Goal: Task Accomplishment & Management: Complete application form

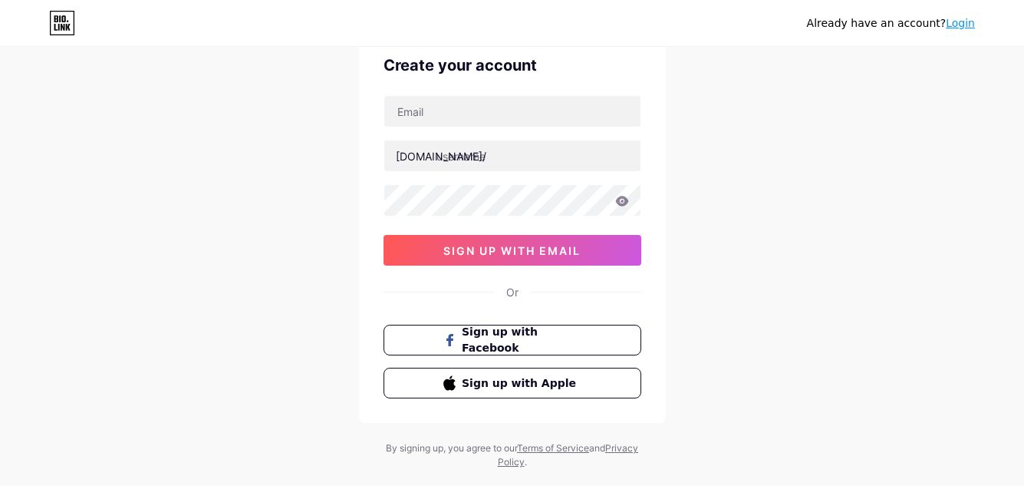
scroll to position [101, 0]
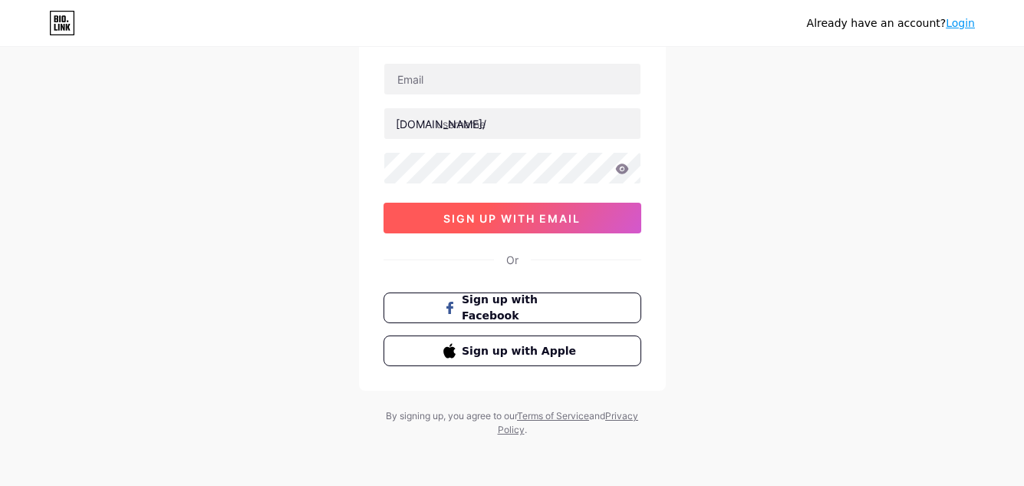
click at [579, 219] on span "sign up with email" at bounding box center [511, 218] width 137 height 13
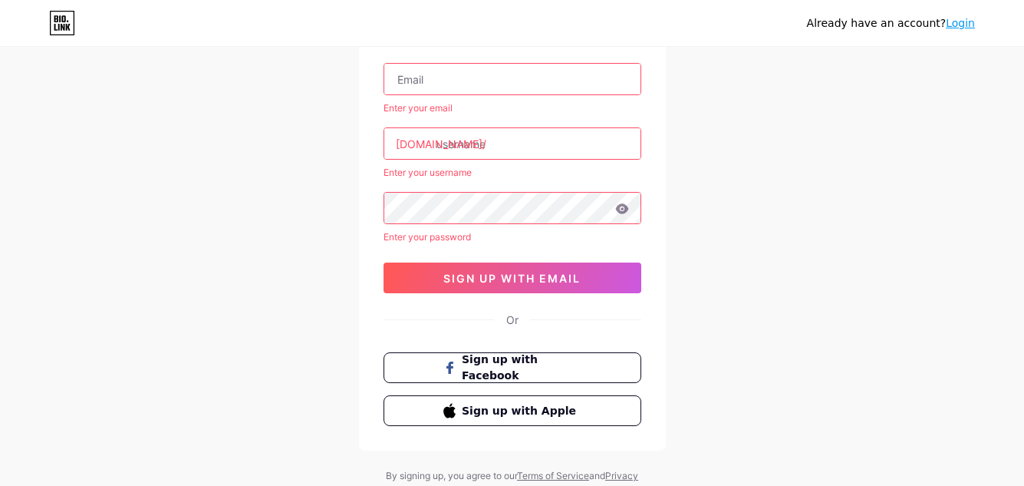
click at [526, 73] on input "text" at bounding box center [512, 79] width 256 height 31
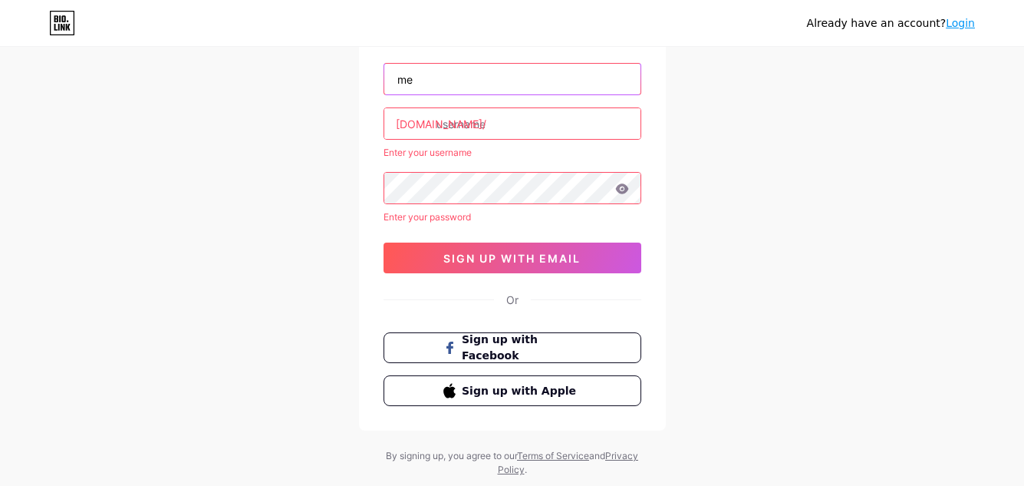
type input "m"
click at [472, 84] on input "text" at bounding box center [512, 79] width 256 height 31
type input "[EMAIL_ADDRESS][DOMAIN_NAME]"
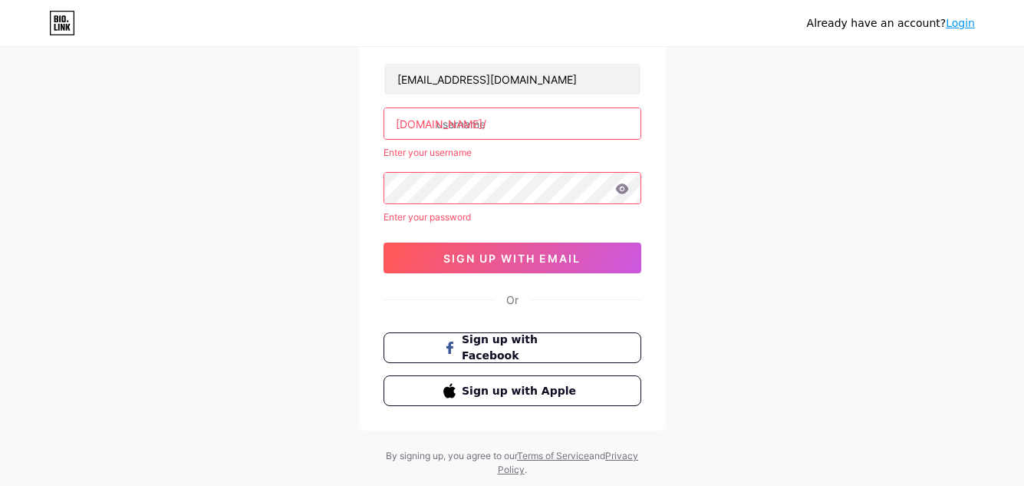
click at [486, 122] on input "text" at bounding box center [512, 123] width 256 height 31
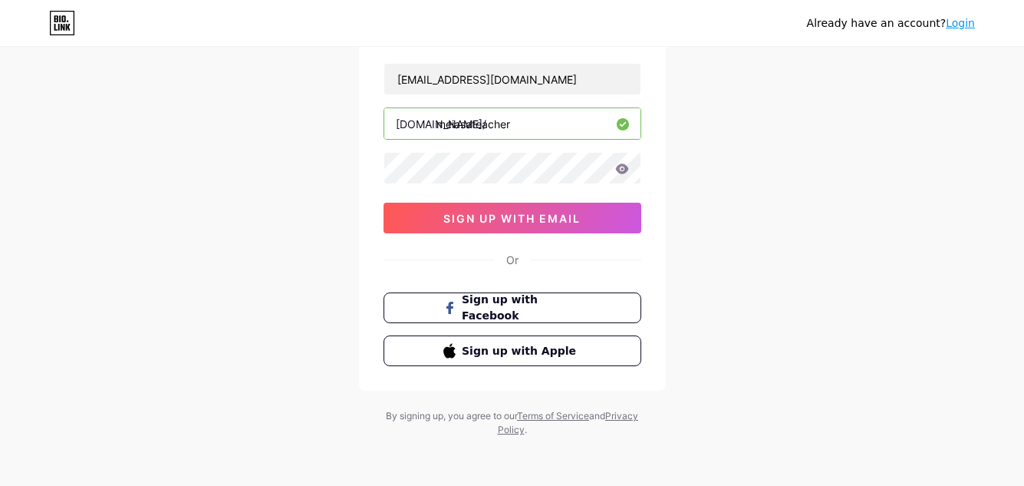
type input "meiasateacher"
click at [621, 170] on icon at bounding box center [621, 168] width 13 height 10
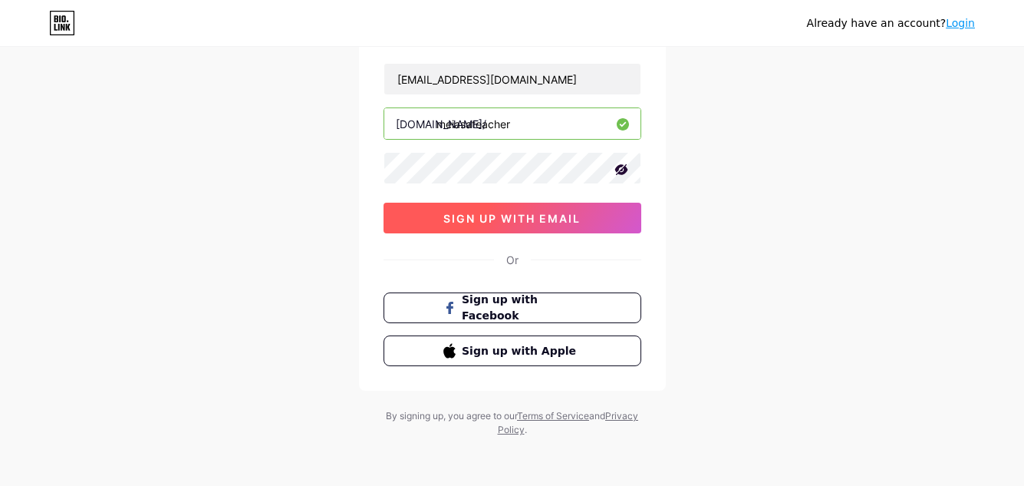
click at [560, 212] on span "sign up with email" at bounding box center [511, 218] width 137 height 13
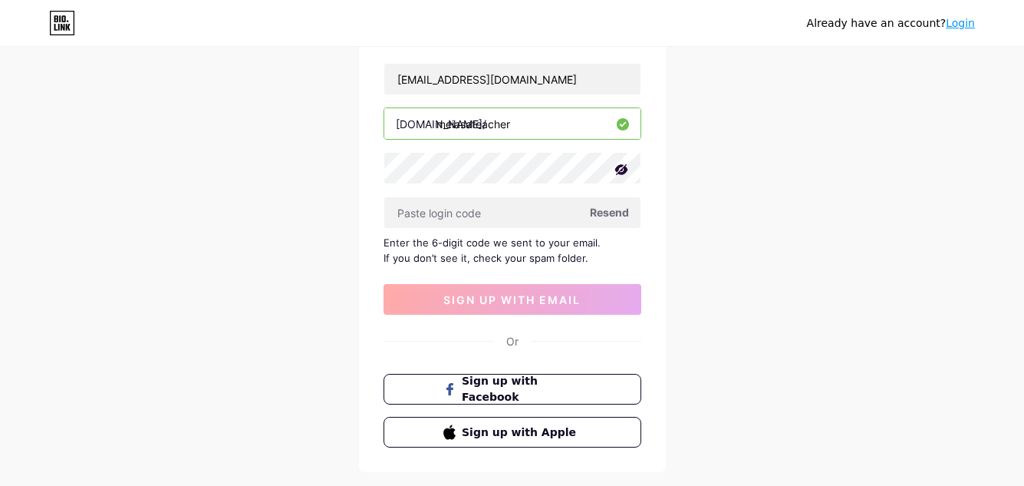
click at [601, 212] on span "Resend" at bounding box center [609, 212] width 39 height 16
paste input "461243"
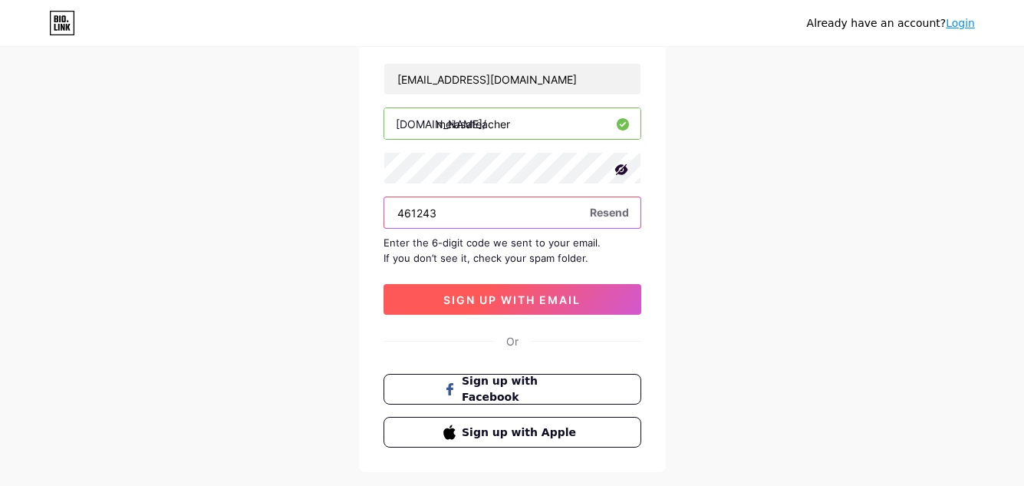
type input "461243"
click at [508, 299] on span "sign up with email" at bounding box center [511, 299] width 137 height 13
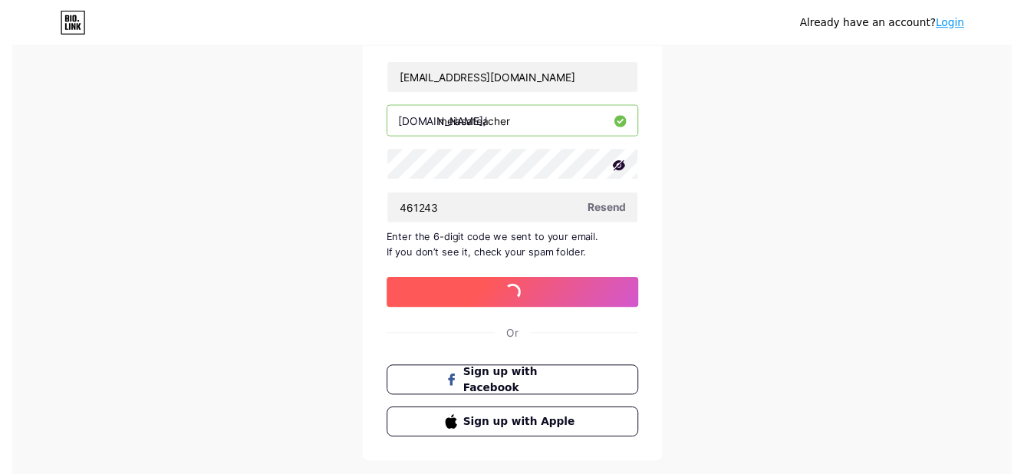
scroll to position [0, 0]
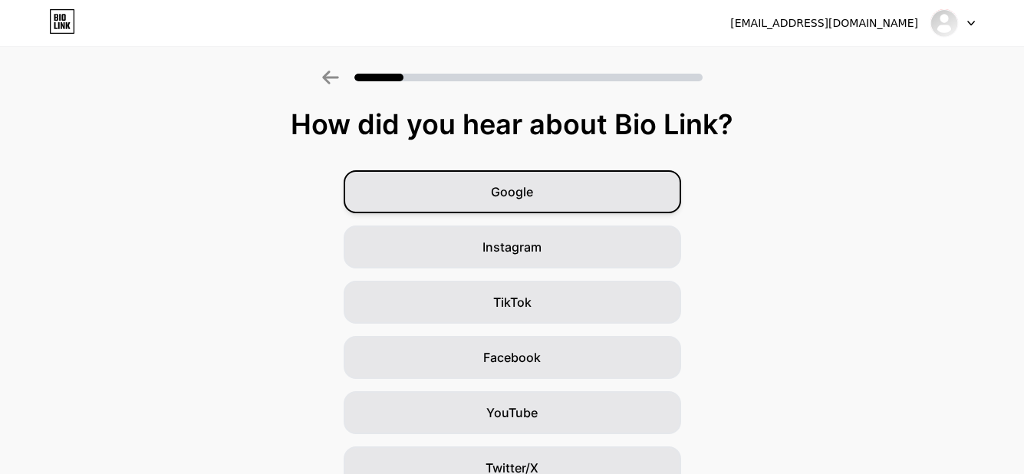
click at [550, 198] on div "Google" at bounding box center [513, 191] width 338 height 43
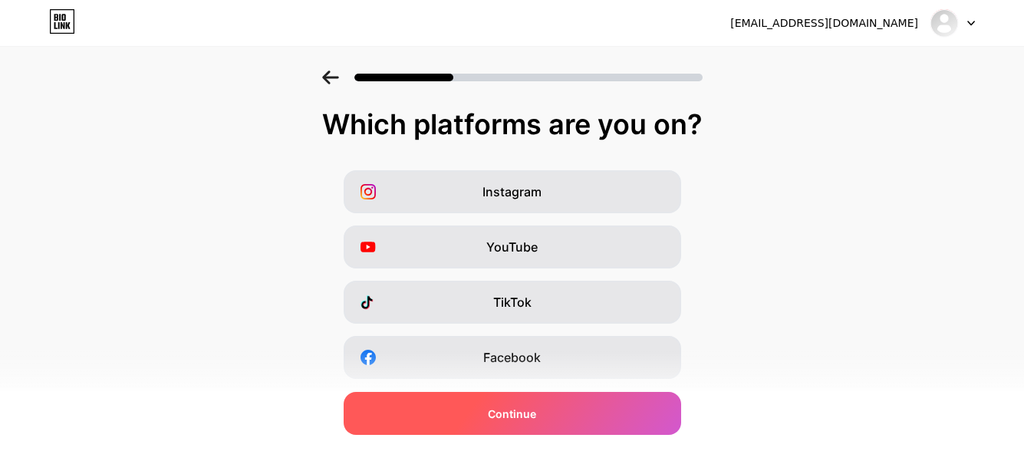
click at [553, 404] on div "Continue" at bounding box center [513, 413] width 338 height 43
click at [482, 414] on div "Continue" at bounding box center [513, 413] width 338 height 43
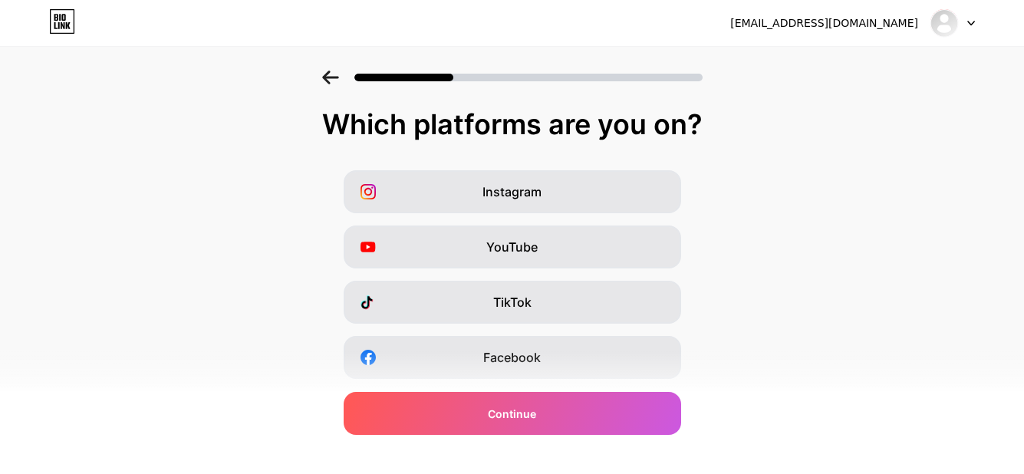
click at [339, 74] on icon at bounding box center [330, 78] width 17 height 14
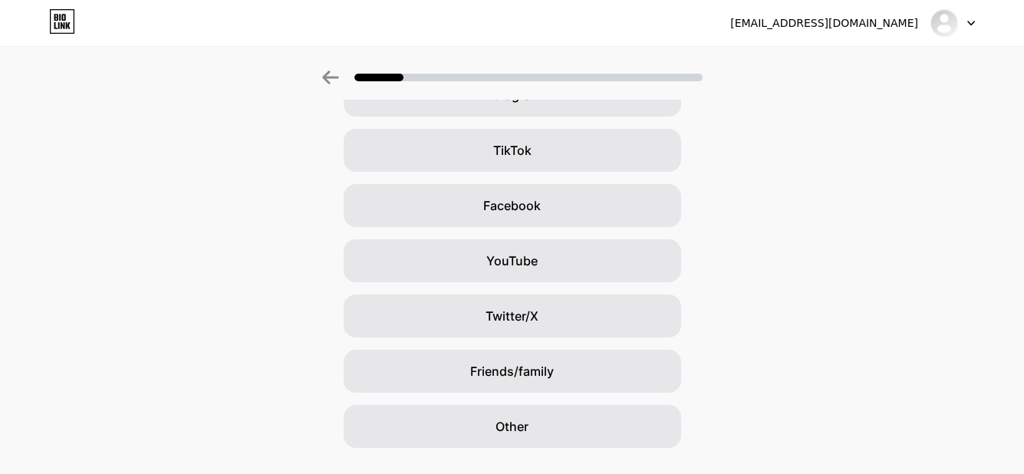
scroll to position [156, 0]
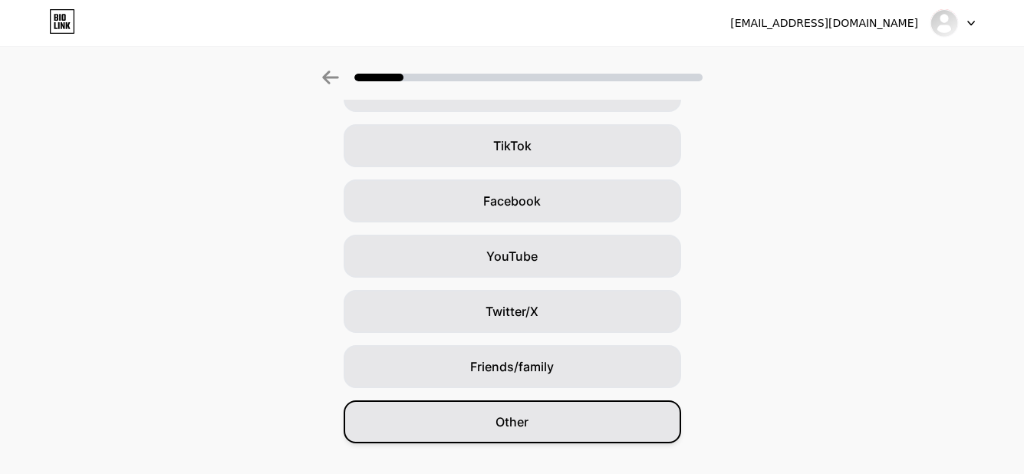
click at [523, 427] on span "Other" at bounding box center [512, 422] width 33 height 18
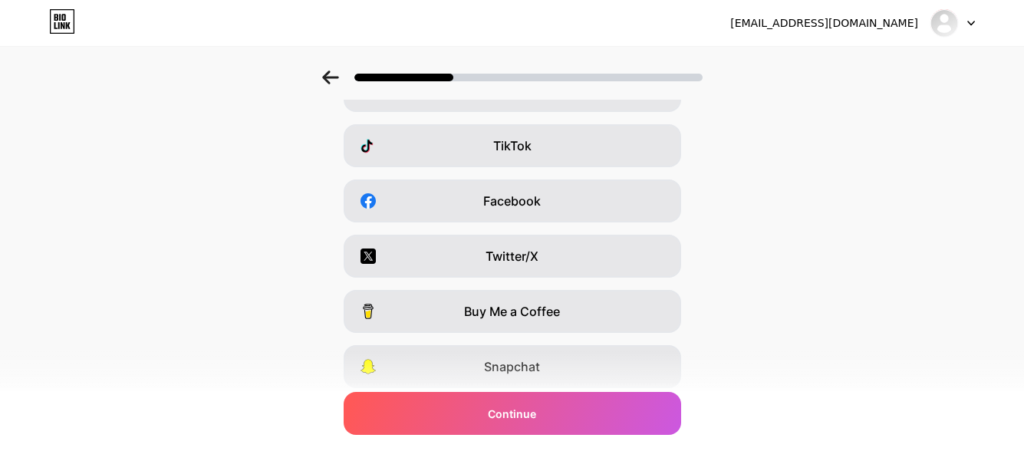
scroll to position [0, 0]
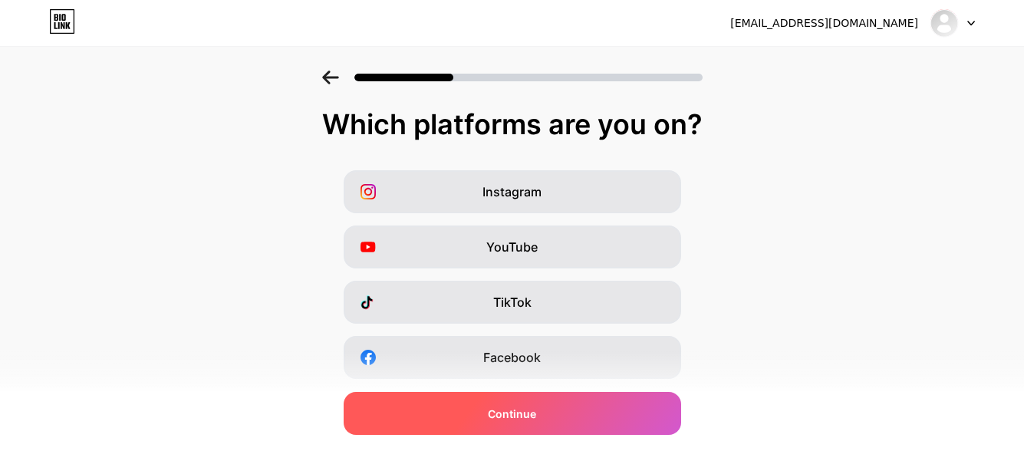
click at [525, 423] on div "Continue" at bounding box center [513, 413] width 338 height 43
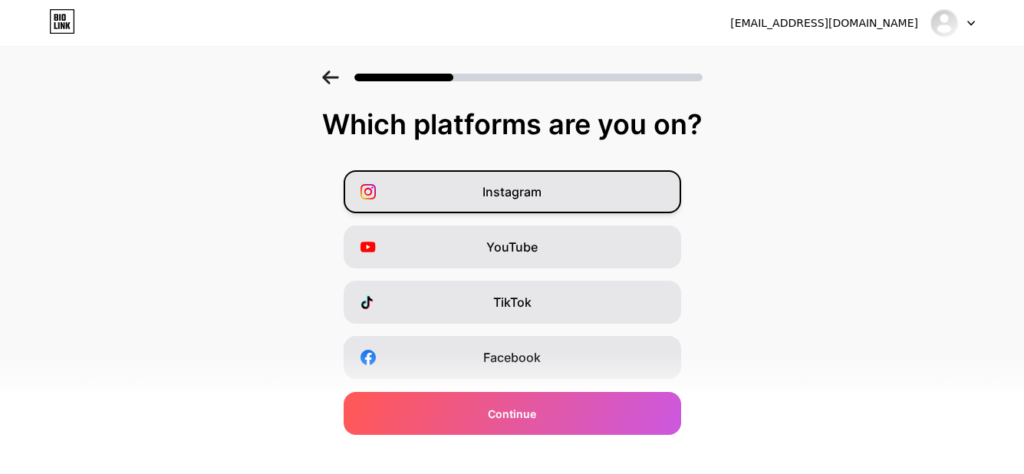
click at [538, 199] on span "Instagram" at bounding box center [511, 192] width 59 height 18
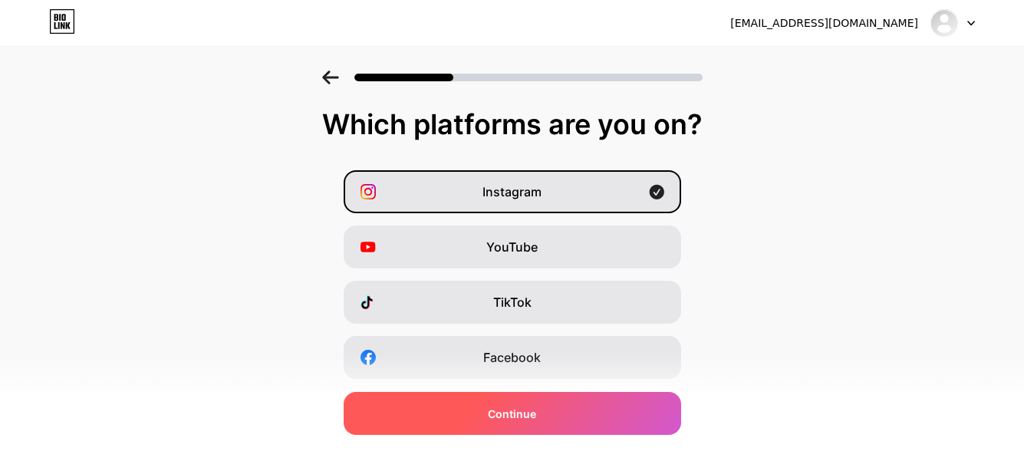
click at [524, 415] on span "Continue" at bounding box center [512, 414] width 48 height 16
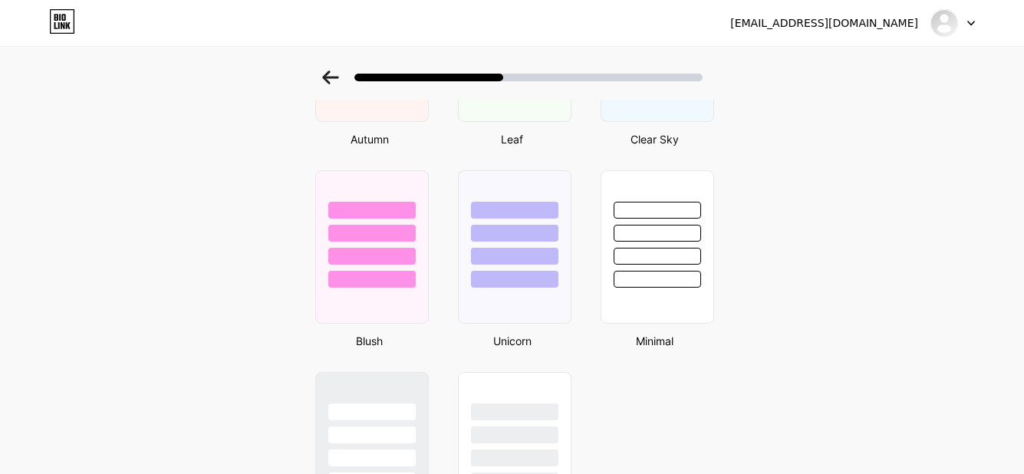
scroll to position [1102, 0]
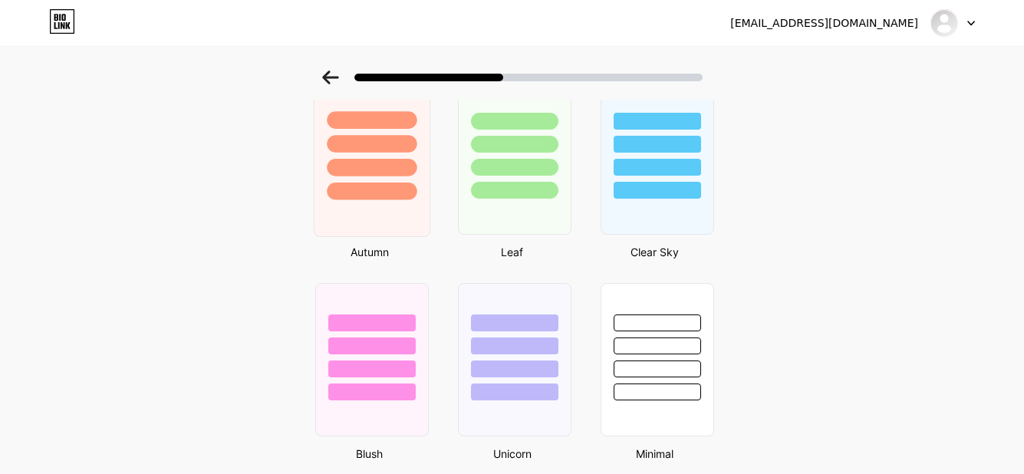
click at [367, 144] on div at bounding box center [372, 144] width 90 height 18
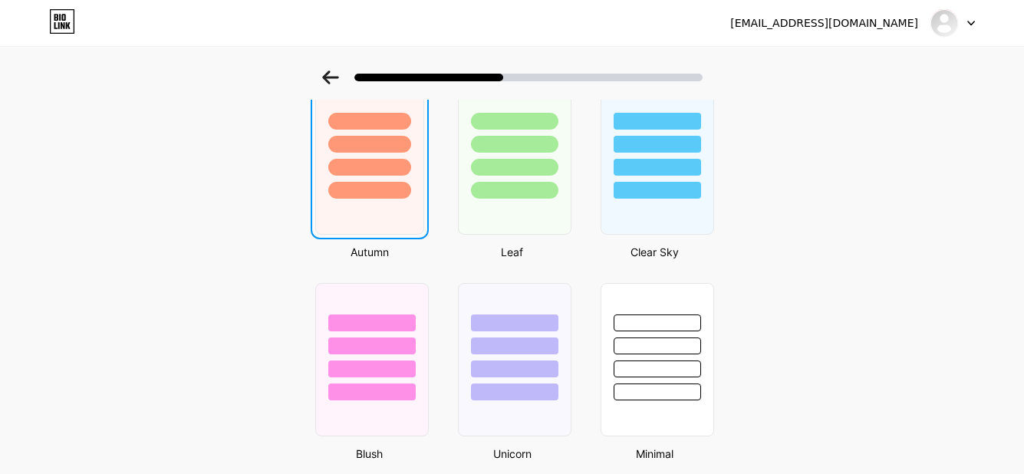
scroll to position [0, 0]
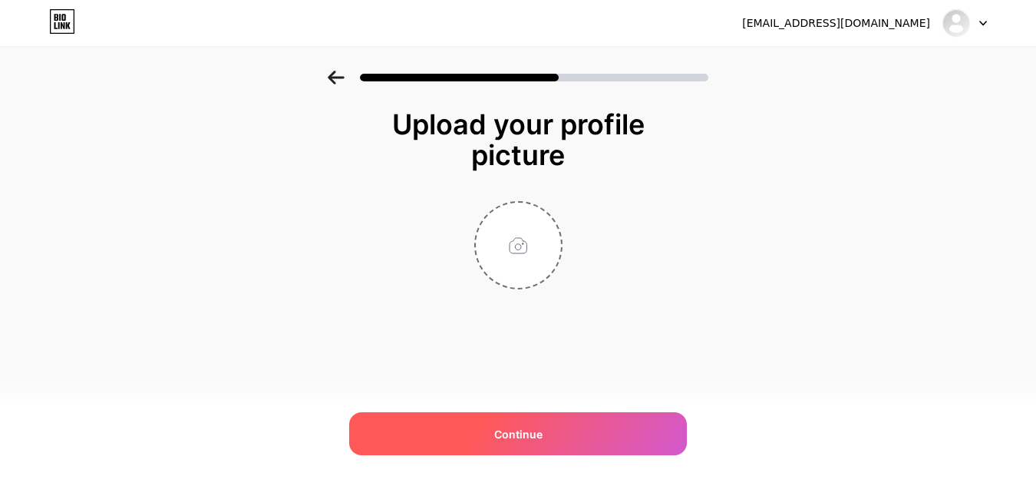
click at [529, 433] on span "Continue" at bounding box center [518, 434] width 48 height 16
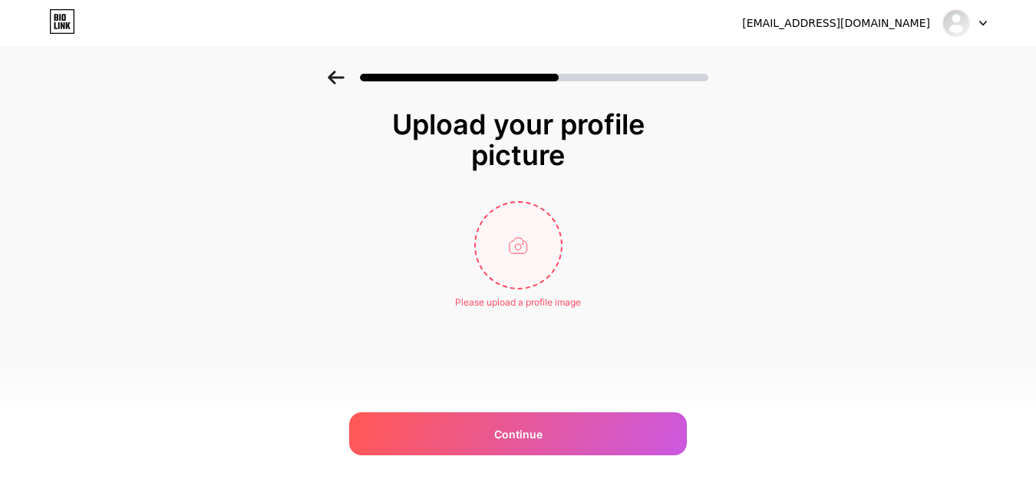
click at [531, 242] on input "file" at bounding box center [518, 245] width 85 height 85
click at [507, 259] on input "file" at bounding box center [518, 245] width 85 height 85
type input "C:\fakepath\WhatsApp Image [DATE] 15.36.43.jpeg"
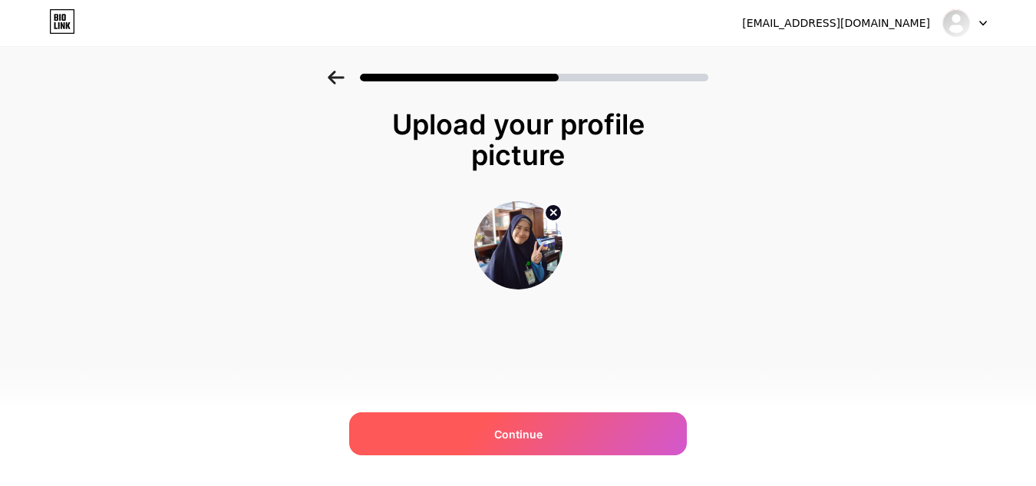
click at [565, 436] on div "Continue" at bounding box center [518, 433] width 338 height 43
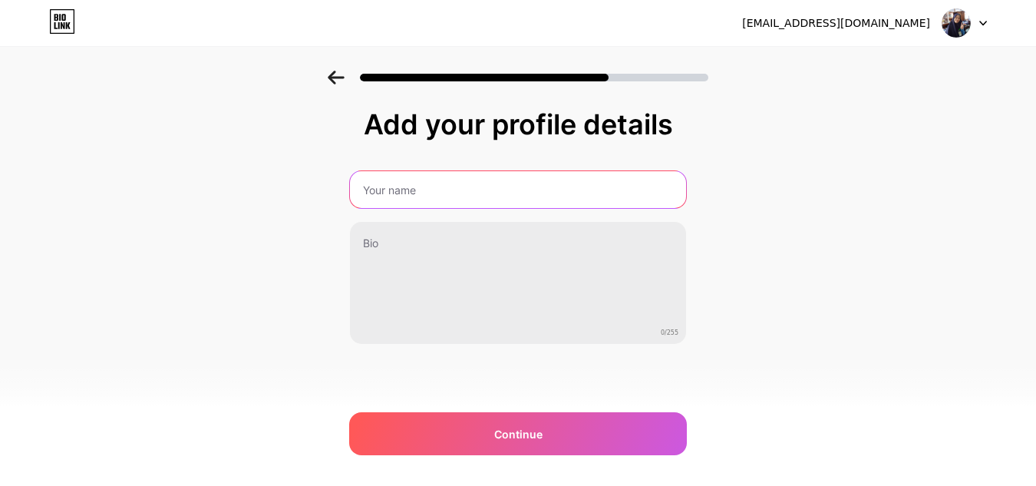
click at [455, 196] on input "text" at bounding box center [518, 189] width 336 height 37
type input "[PERSON_NAME] Sri"
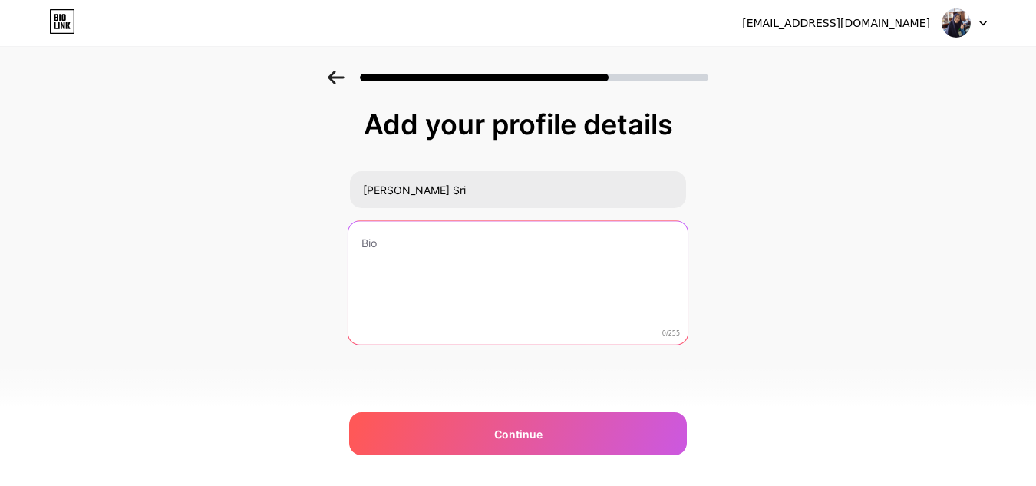
click at [450, 243] on textarea at bounding box center [517, 283] width 339 height 125
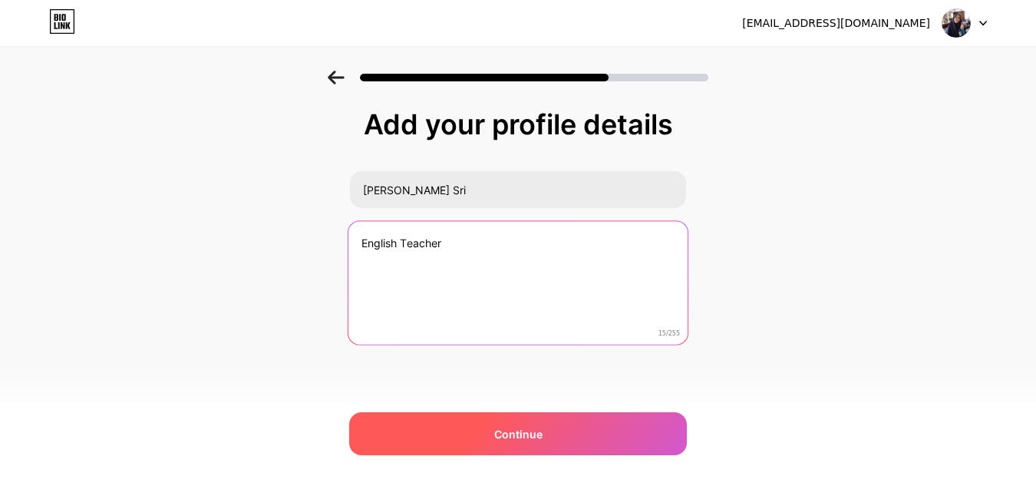
type textarea "English Teacher"
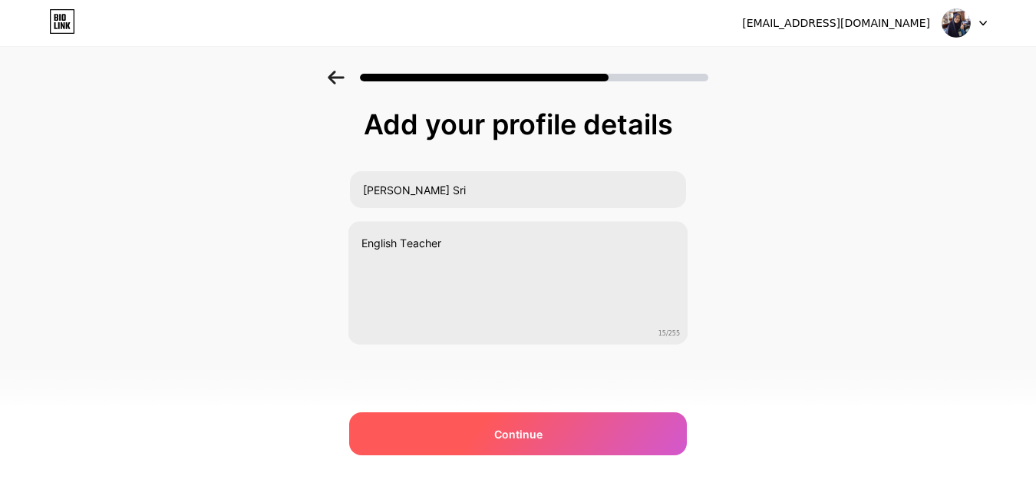
click at [513, 437] on span "Continue" at bounding box center [518, 434] width 48 height 16
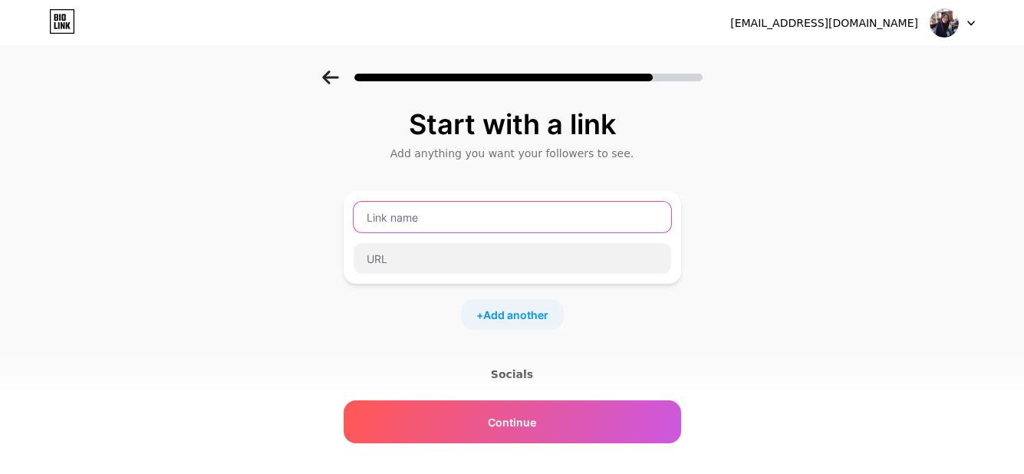
click at [471, 224] on input "text" at bounding box center [513, 217] width 318 height 31
type input "meiasateacher"
click at [718, 335] on div "Start with a link Add anything you want your followers to see. meiasateacher + …" at bounding box center [512, 340] width 1024 height 539
click at [473, 214] on input "meiasateacher" at bounding box center [513, 217] width 318 height 31
drag, startPoint x: 473, startPoint y: 214, endPoint x: 351, endPoint y: 217, distance: 122.0
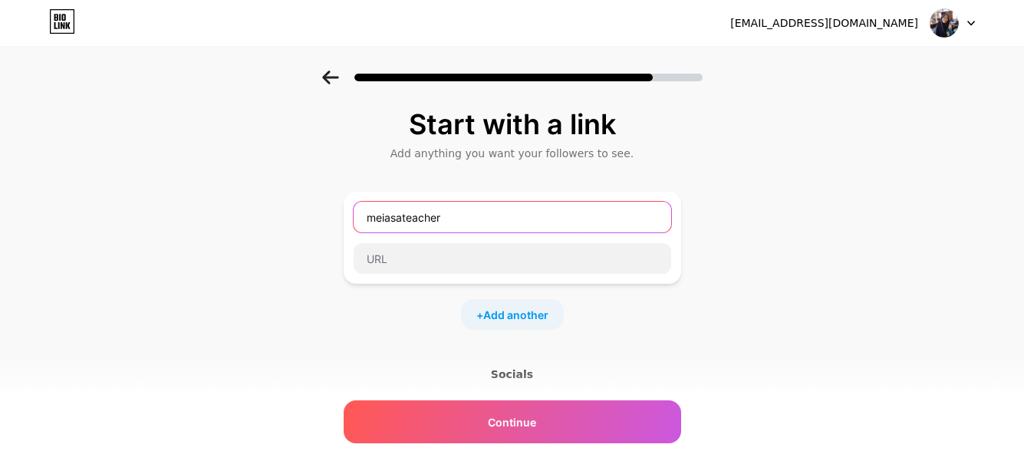
click at [351, 217] on div "meiasateacher" at bounding box center [513, 238] width 338 height 92
type input "Video Agree & Disagree"
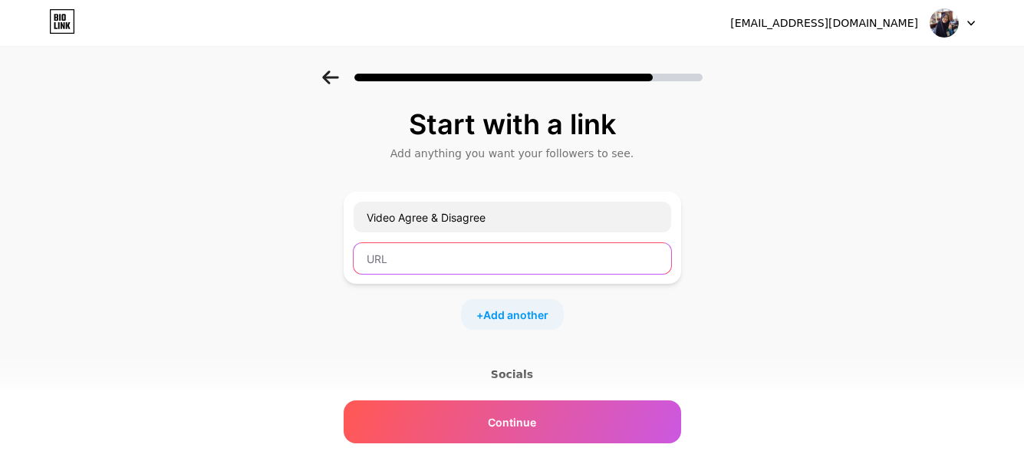
click at [491, 254] on input "text" at bounding box center [513, 258] width 318 height 31
paste input "[URL][DOMAIN_NAME]"
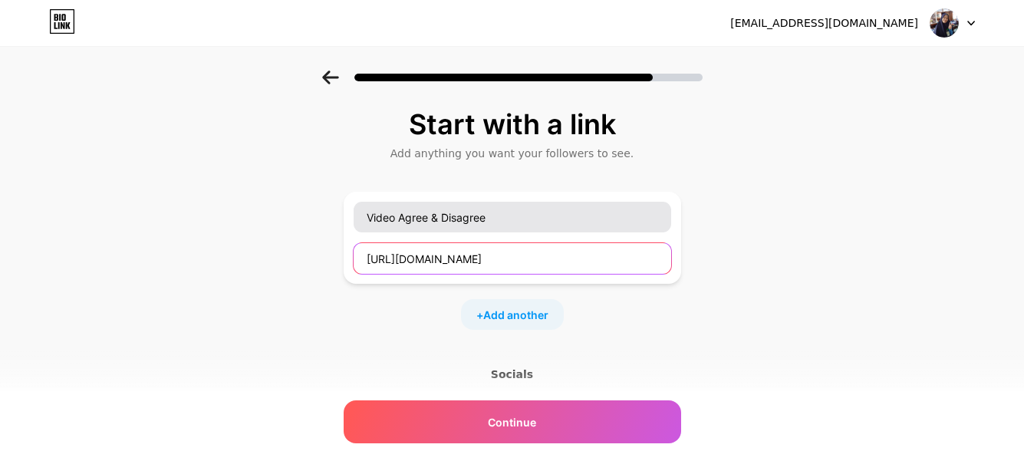
type input "[URL][DOMAIN_NAME]"
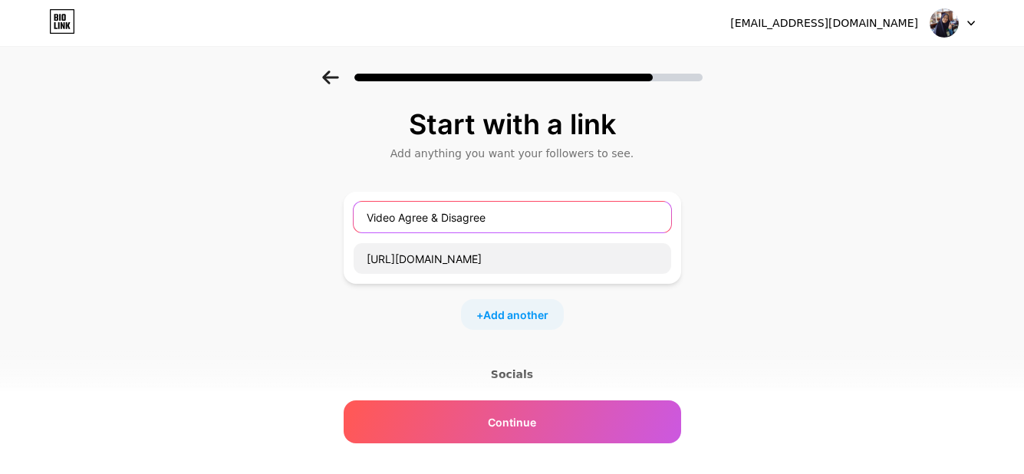
click at [510, 222] on input "Video Agree & Disagree" at bounding box center [513, 217] width 318 height 31
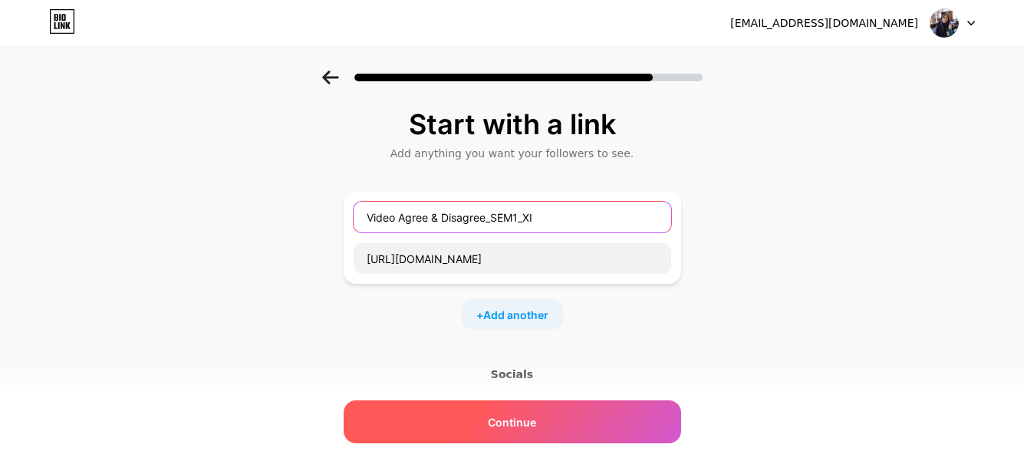
type input "Video Agree & Disagree_SEM1_XI"
click at [532, 427] on span "Continue" at bounding box center [512, 422] width 48 height 16
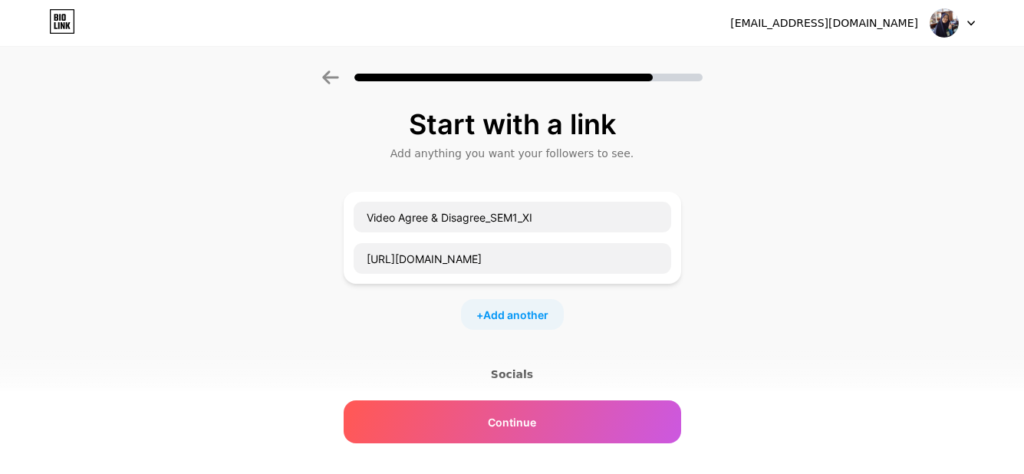
click at [532, 371] on div "Socials" at bounding box center [513, 374] width 338 height 15
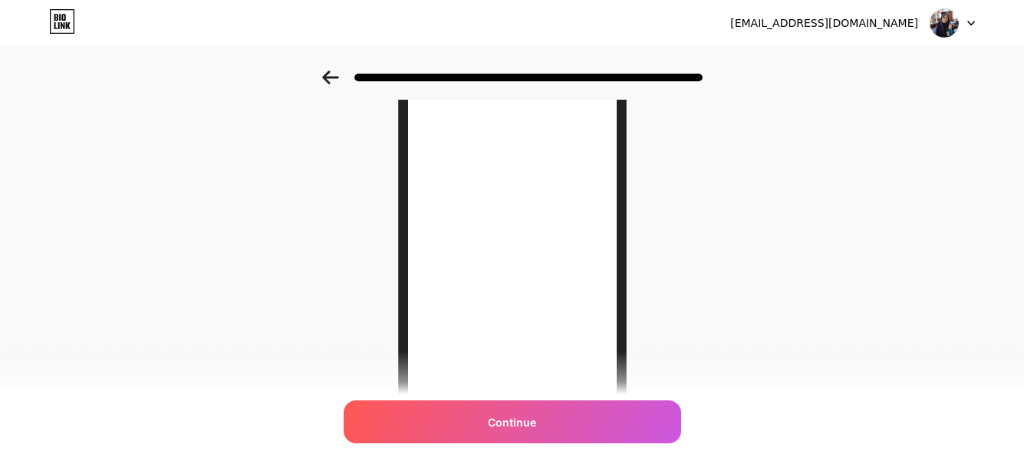
scroll to position [139, 0]
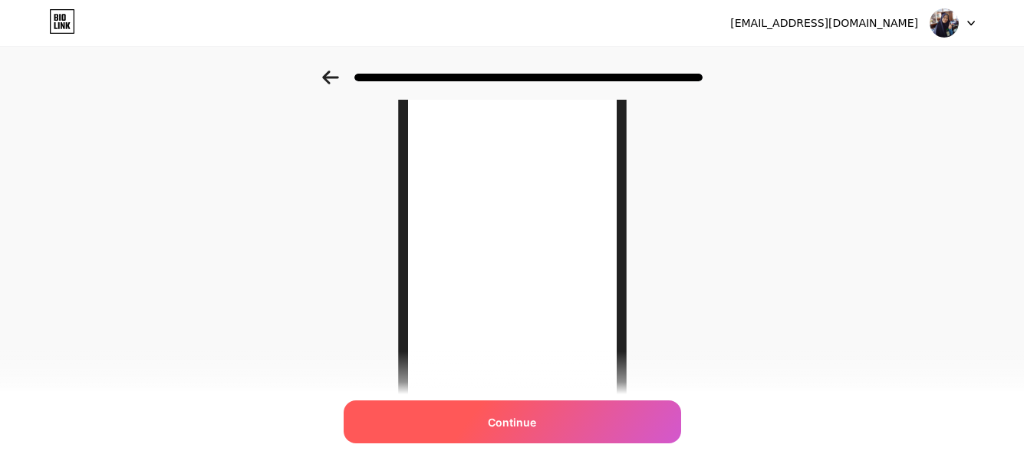
click at [546, 411] on div "Continue" at bounding box center [513, 421] width 338 height 43
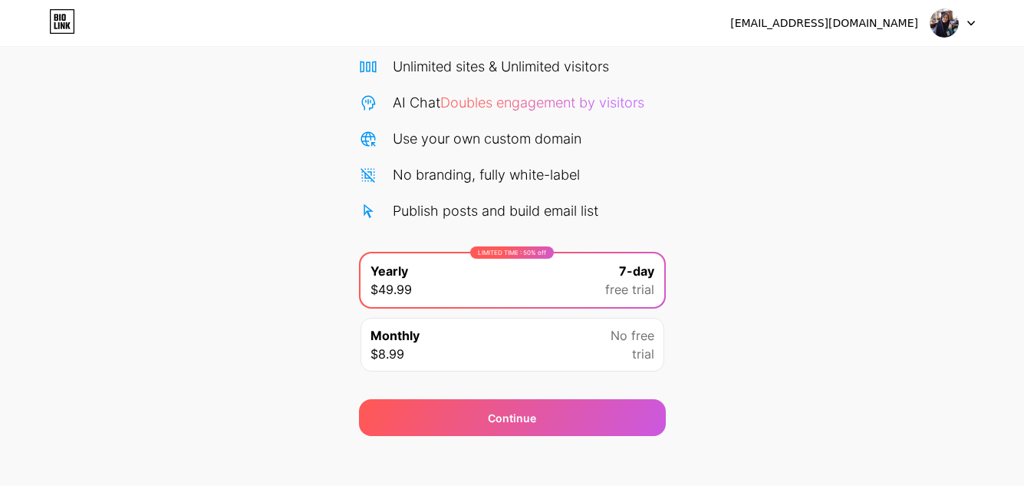
scroll to position [122, 0]
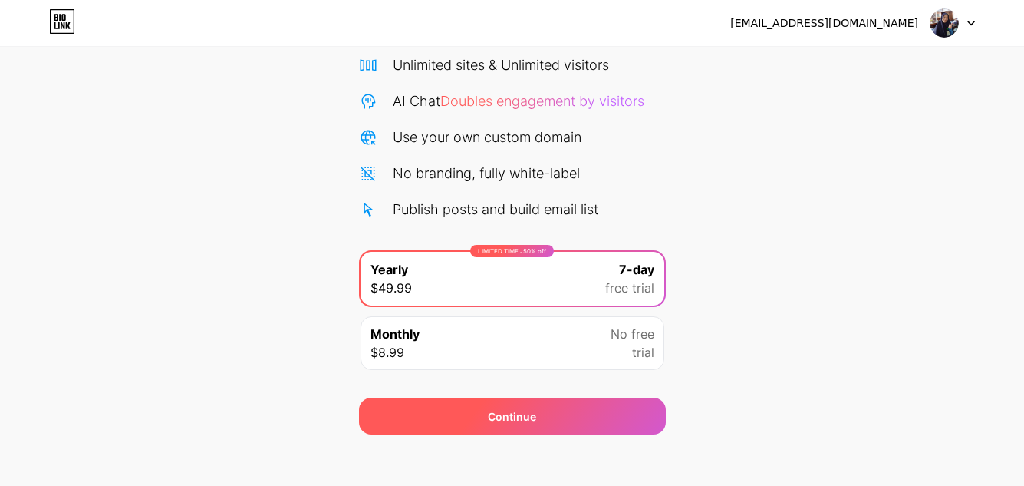
click at [585, 417] on div "Continue" at bounding box center [512, 415] width 307 height 37
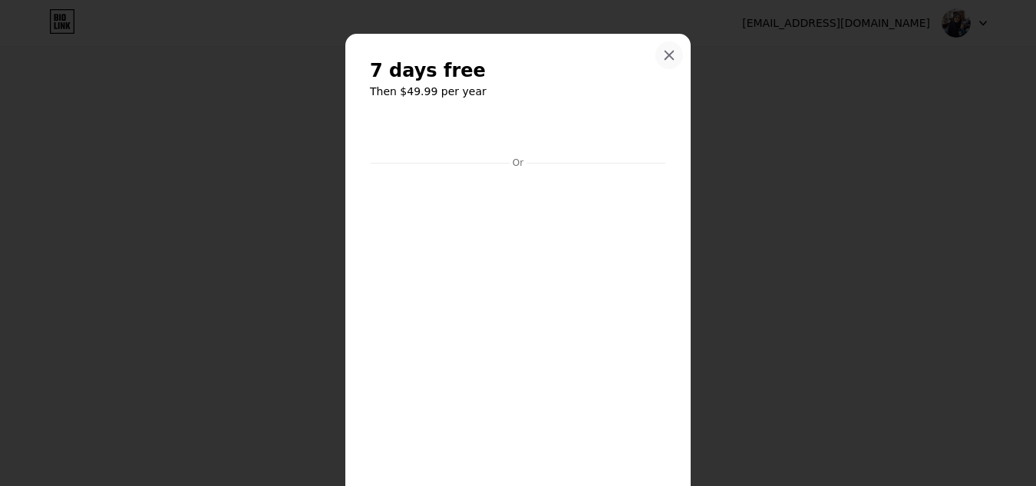
click at [667, 48] on div at bounding box center [669, 55] width 28 height 28
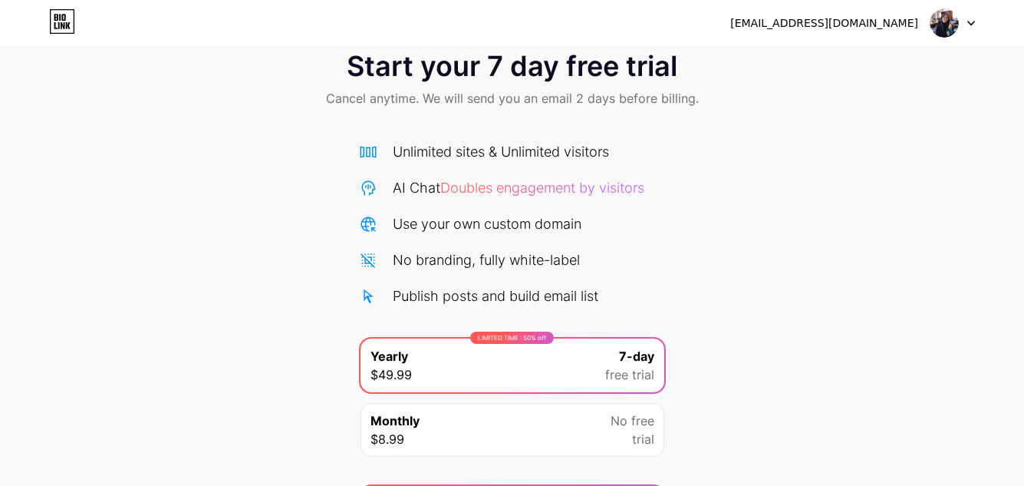
scroll to position [0, 0]
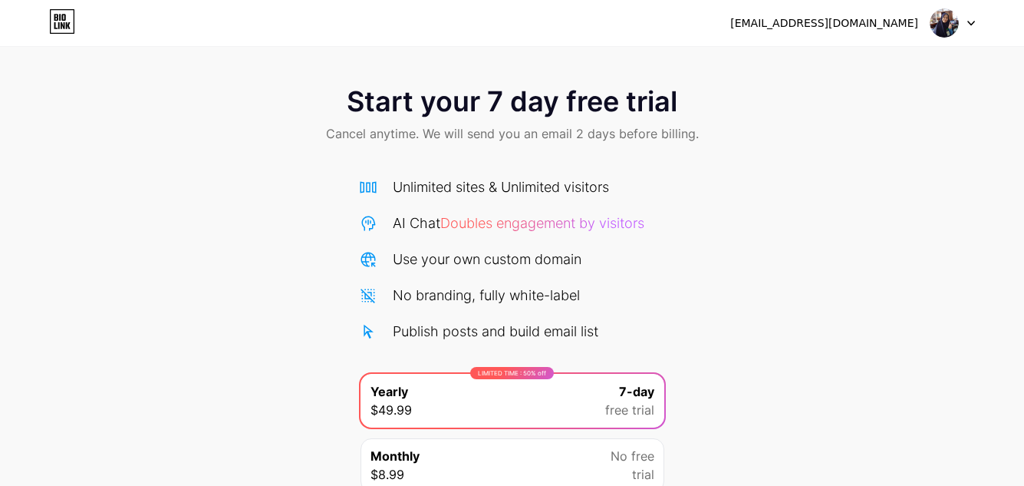
click at [971, 21] on icon at bounding box center [971, 23] width 8 height 5
click at [825, 68] on li "Logout" at bounding box center [879, 62] width 190 height 41
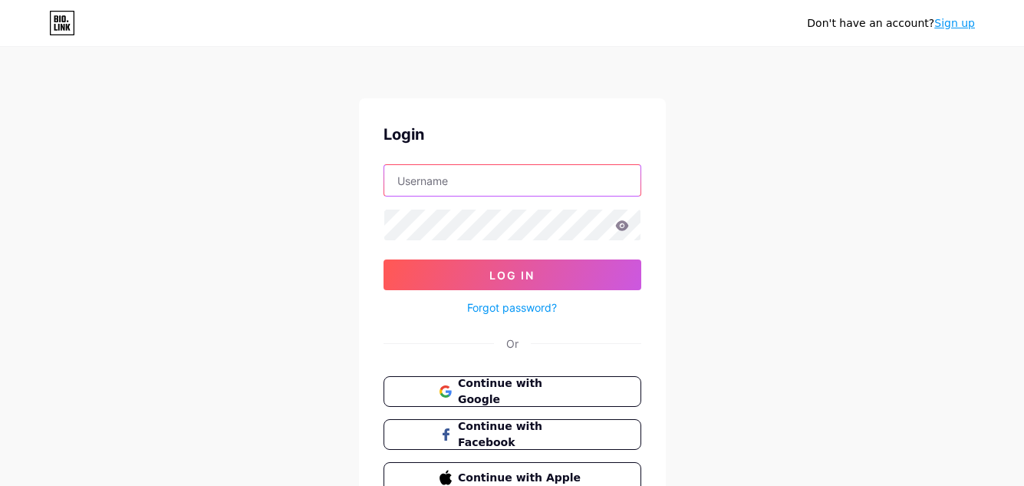
type input "[EMAIL_ADDRESS][DOMAIN_NAME]"
